Goal: Check status: Check status

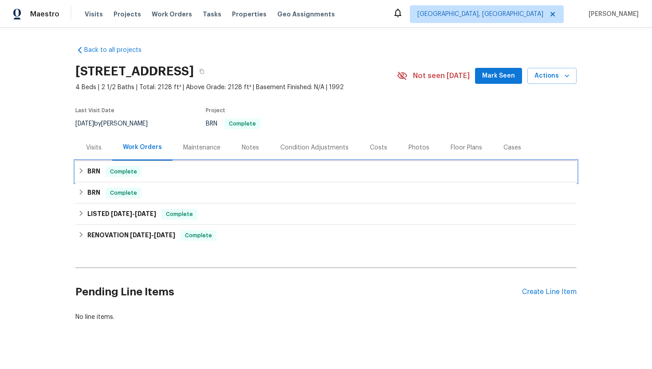
click at [90, 170] on h6 "BRN" at bounding box center [93, 171] width 13 height 11
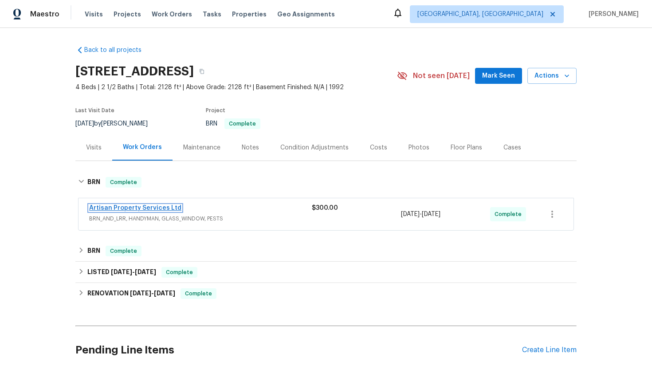
click at [119, 208] on link "Artisan Property Services Ltd" at bounding box center [135, 208] width 92 height 6
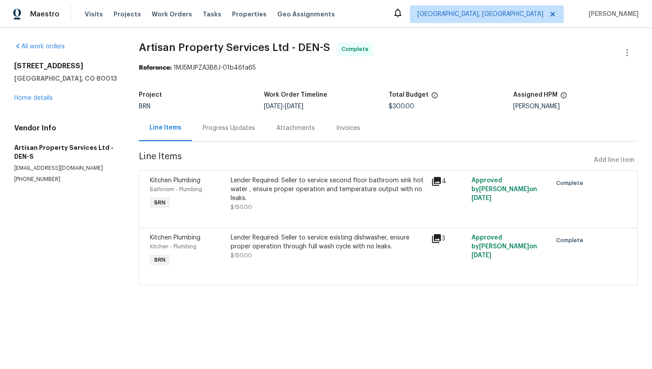
click at [223, 129] on div "Progress Updates" at bounding box center [229, 128] width 52 height 9
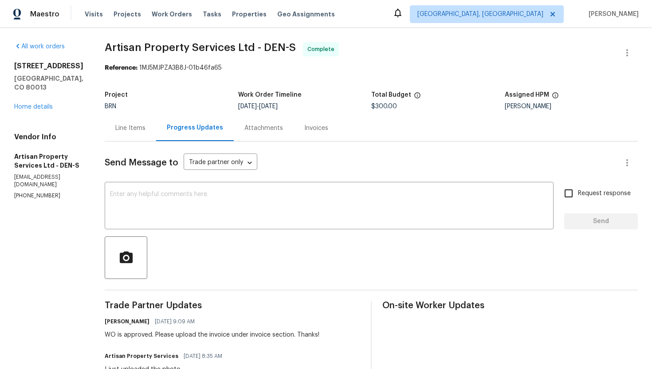
click at [116, 125] on div "Line Items" at bounding box center [130, 128] width 30 height 9
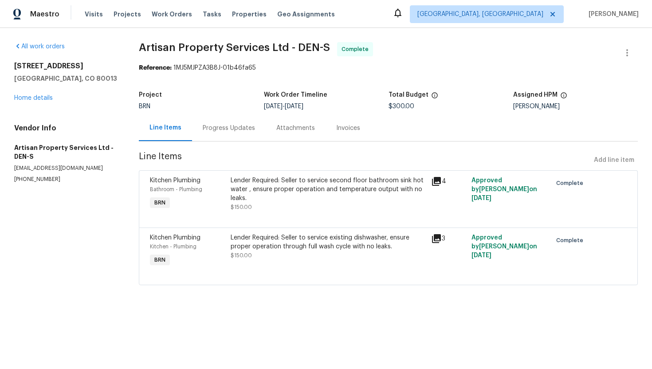
click at [276, 215] on div at bounding box center [388, 216] width 477 height 11
click at [284, 199] on div "Lender Required: Seller to service second floor bathroom sink hot water , ensur…" at bounding box center [328, 189] width 195 height 27
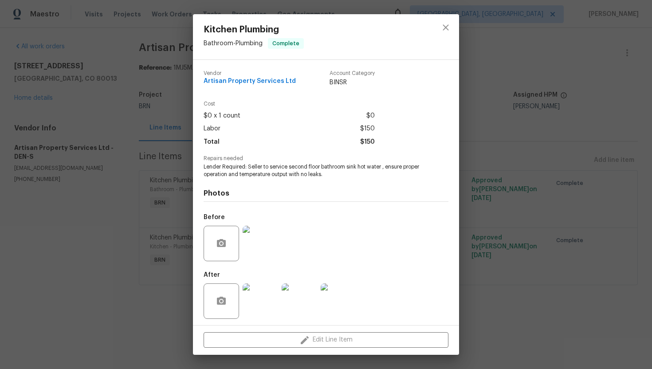
click at [97, 96] on div "Kitchen Plumbing Bathroom - Plumbing Complete Vendor Artisan Property Services …" at bounding box center [326, 184] width 652 height 369
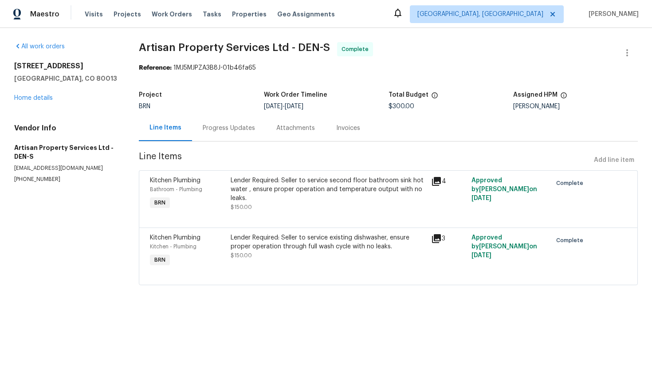
click at [243, 124] on div "Progress Updates" at bounding box center [229, 128] width 52 height 9
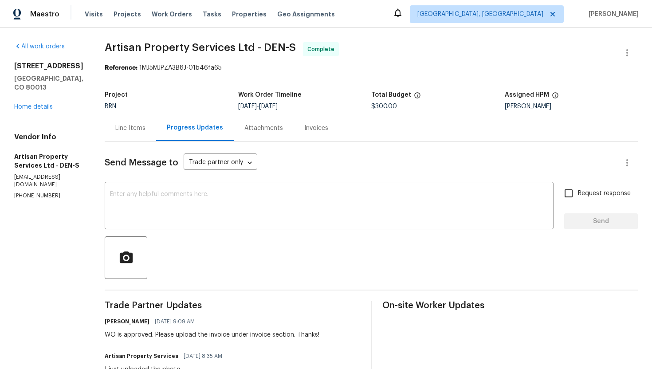
click at [304, 130] on div "Invoices" at bounding box center [316, 128] width 24 height 9
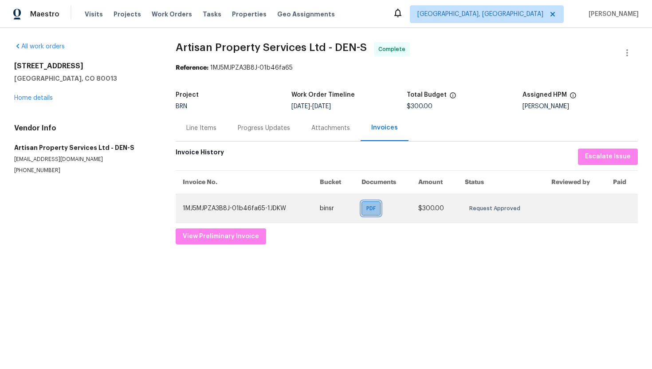
click at [373, 210] on span "PDF" at bounding box center [372, 208] width 13 height 9
